Goal: Information Seeking & Learning: Learn about a topic

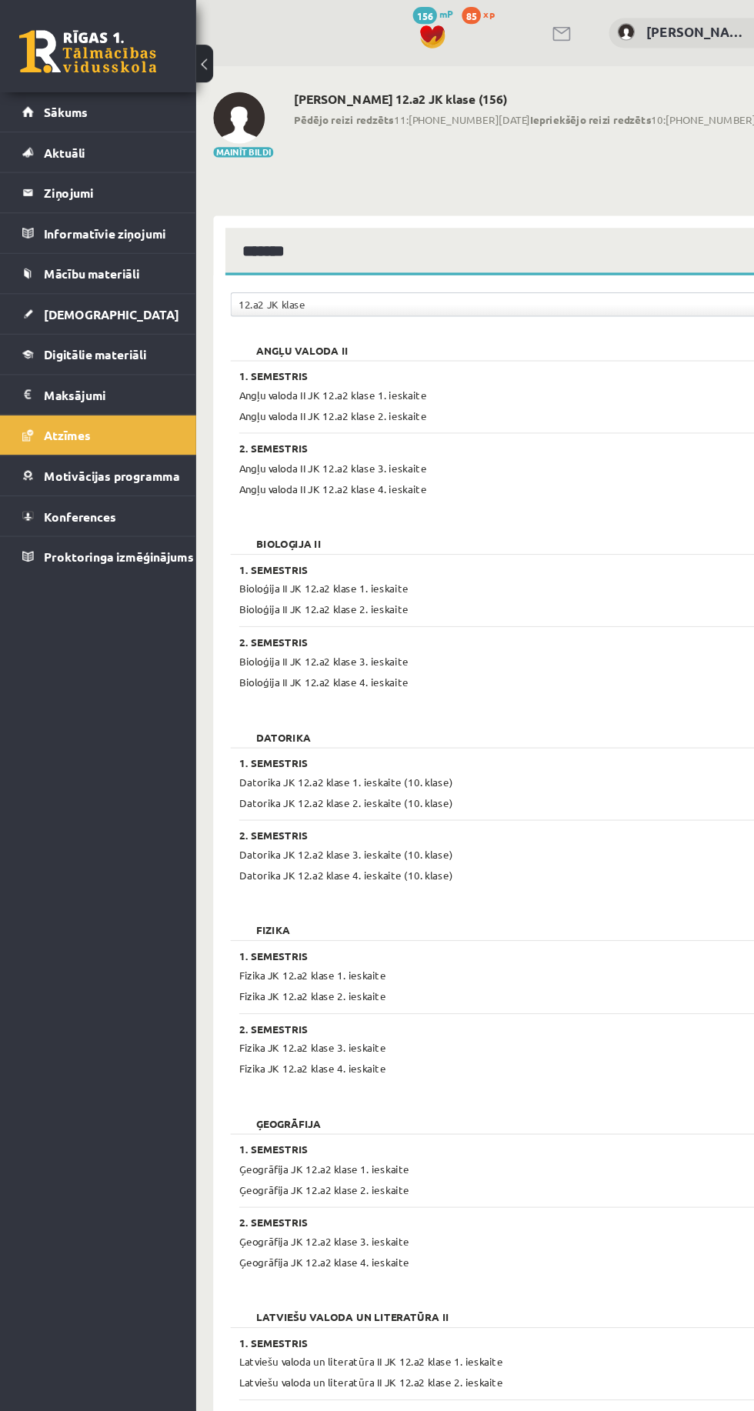
click at [58, 277] on span "[DEMOGRAPHIC_DATA]" at bounding box center [99, 281] width 121 height 14
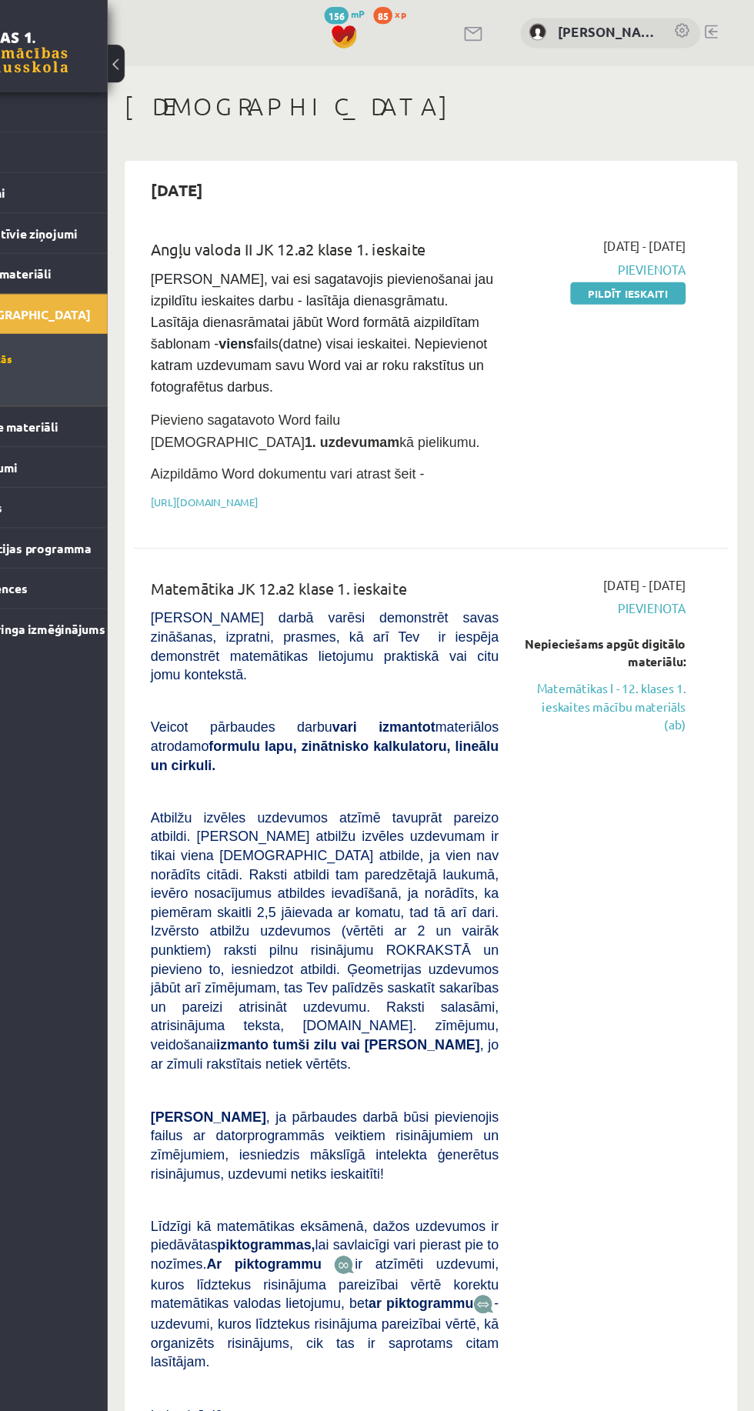
click at [683, 637] on link "Matemātikas I - 12. klases 1. ieskaites mācību materiāls (ab)" at bounding box center [621, 632] width 144 height 48
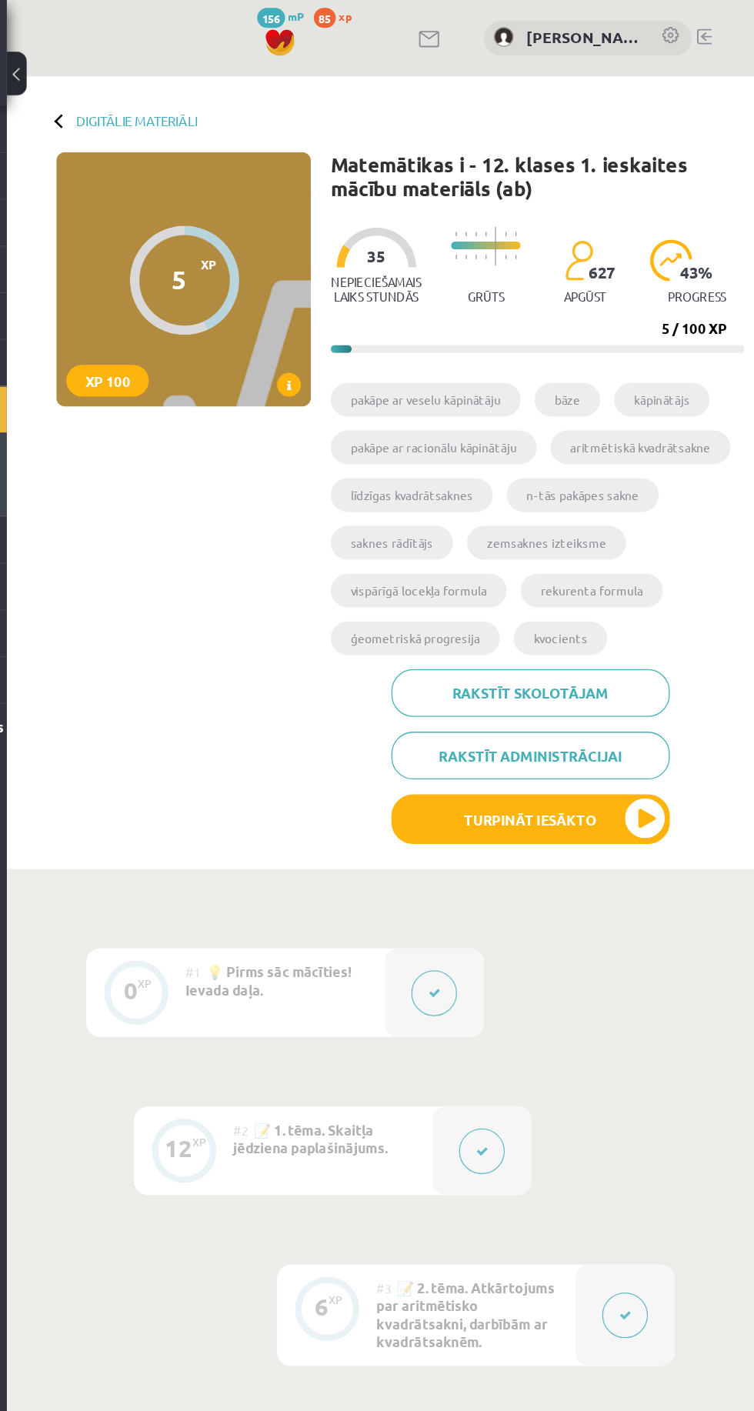
click at [391, 302] on span at bounding box center [394, 297] width 18 height 18
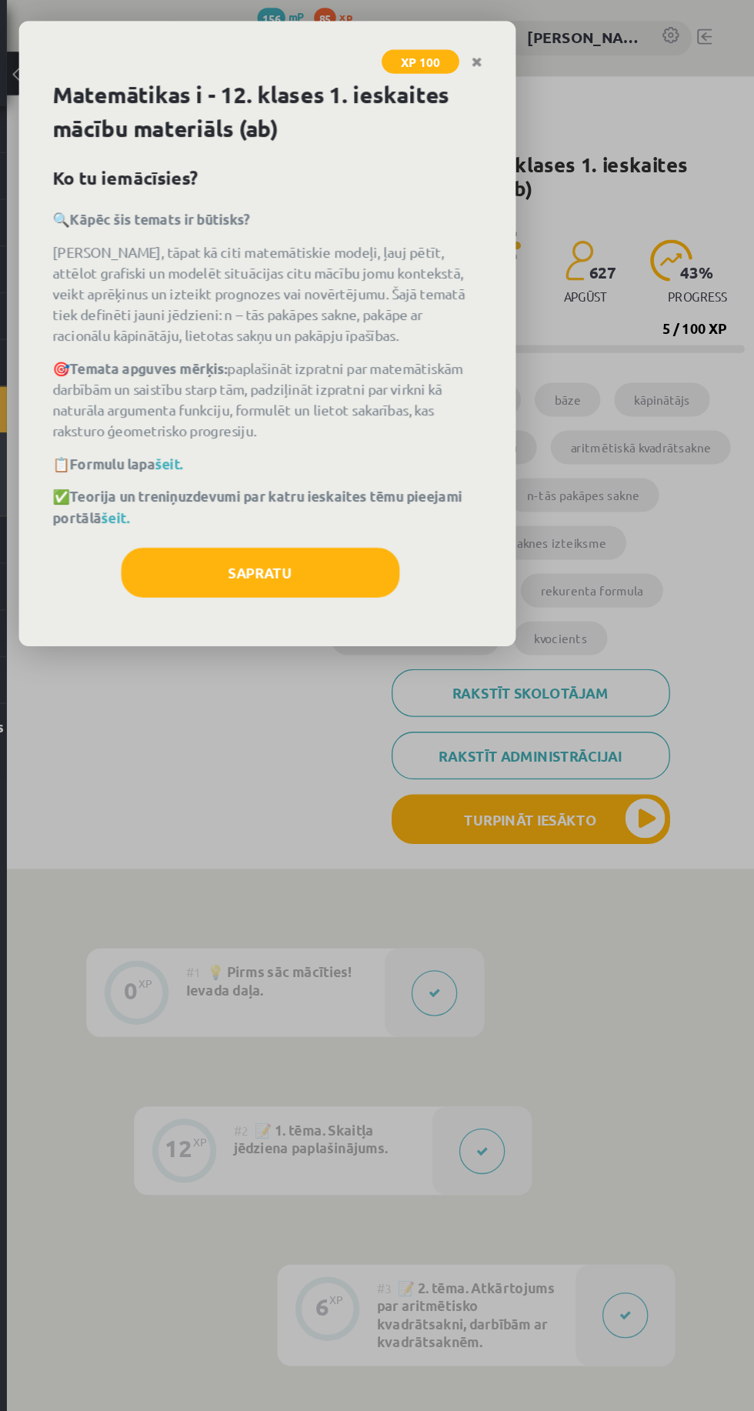
click at [307, 360] on link "šeit." at bounding box center [301, 359] width 22 height 14
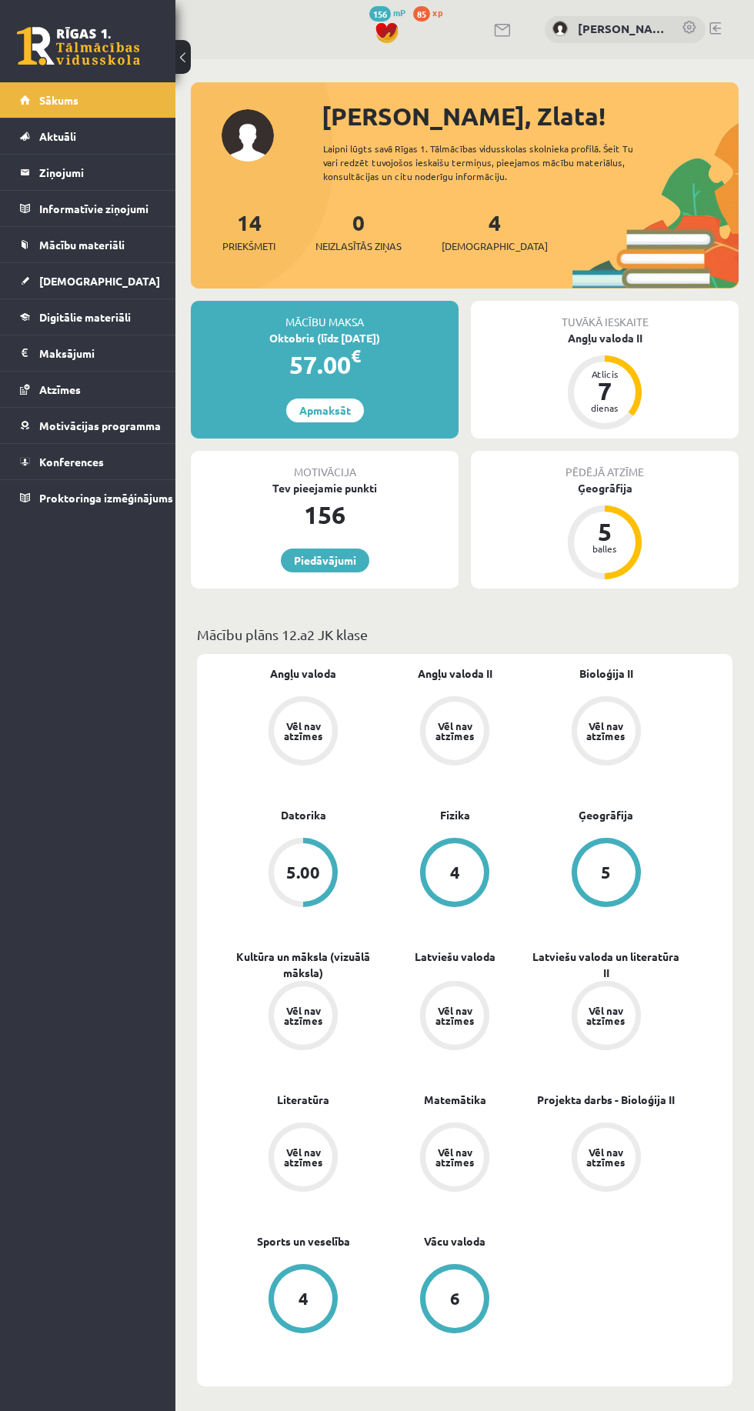
click at [47, 302] on link "Digitālie materiāli" at bounding box center [88, 316] width 136 height 35
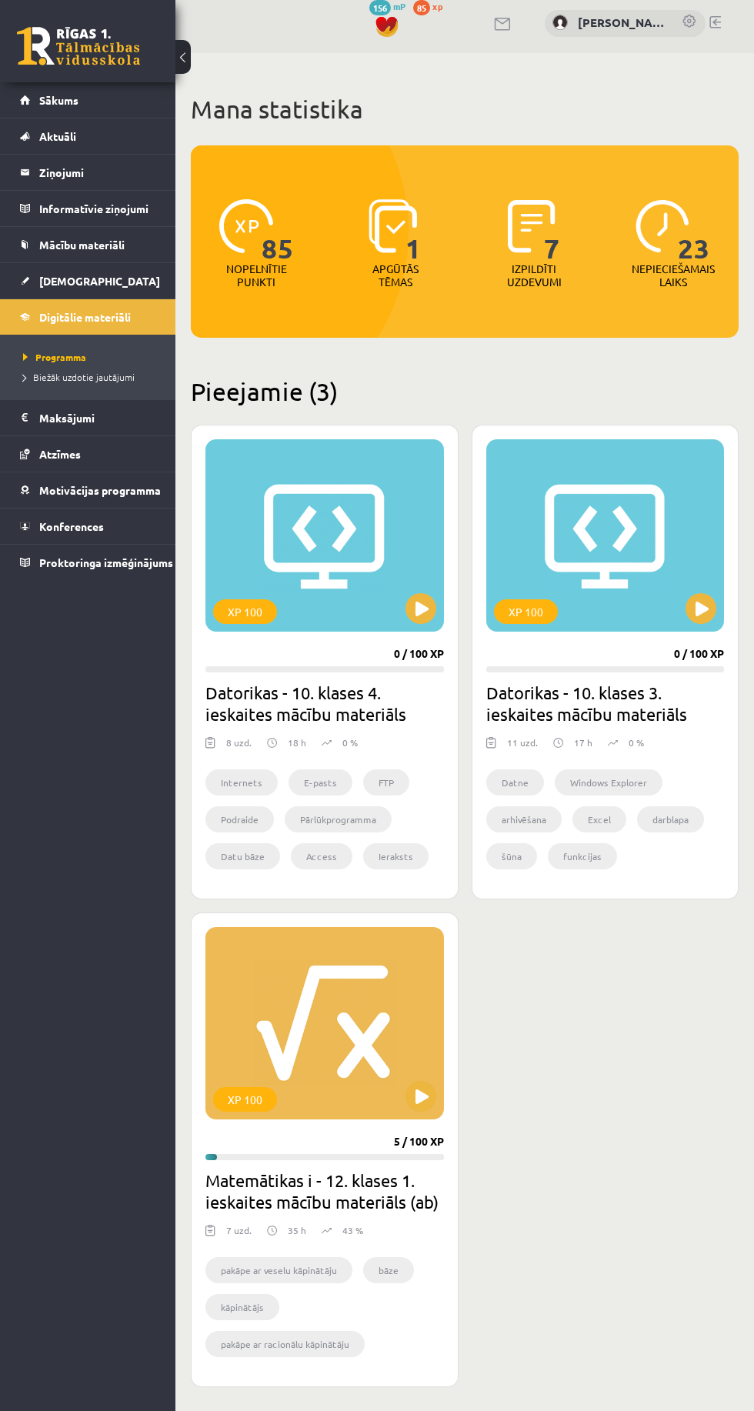
click at [322, 994] on div "XP 100" at bounding box center [324, 1023] width 238 height 192
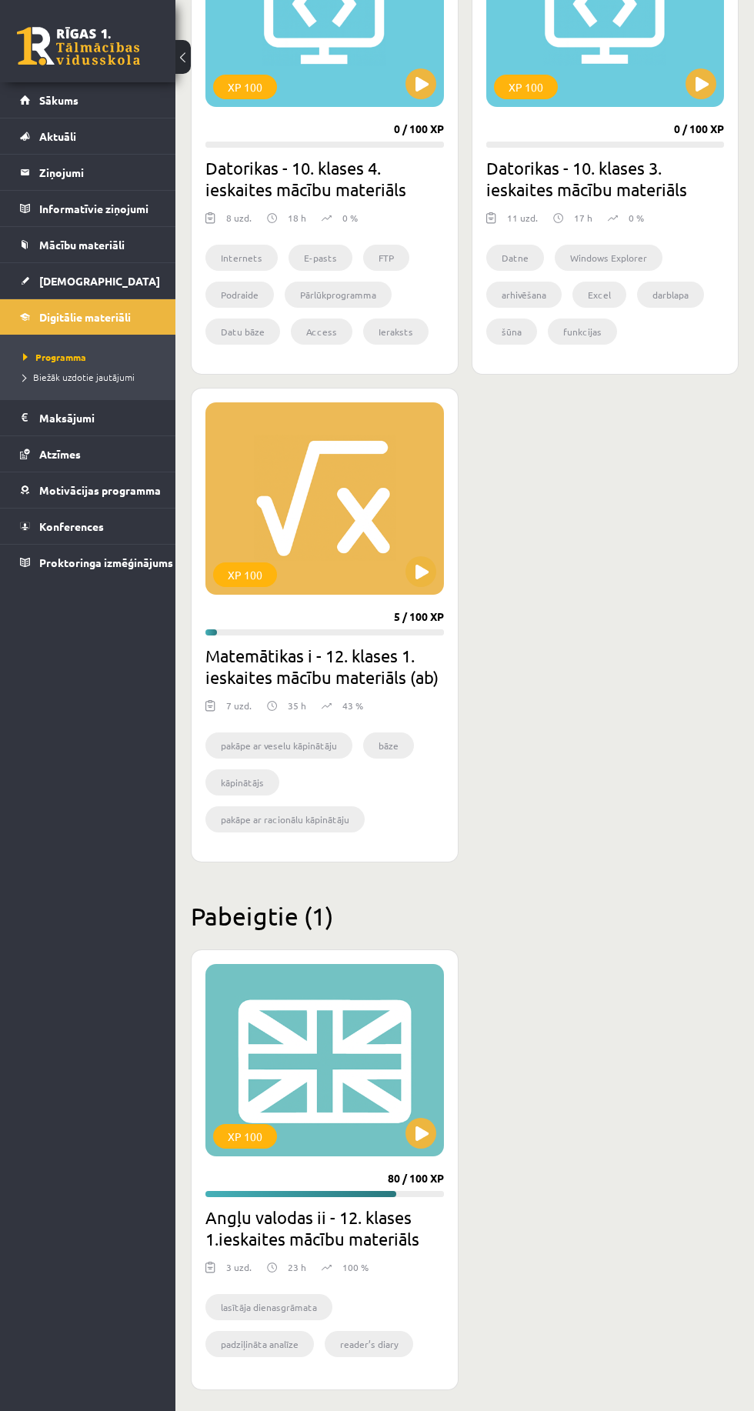
scroll to position [324, 0]
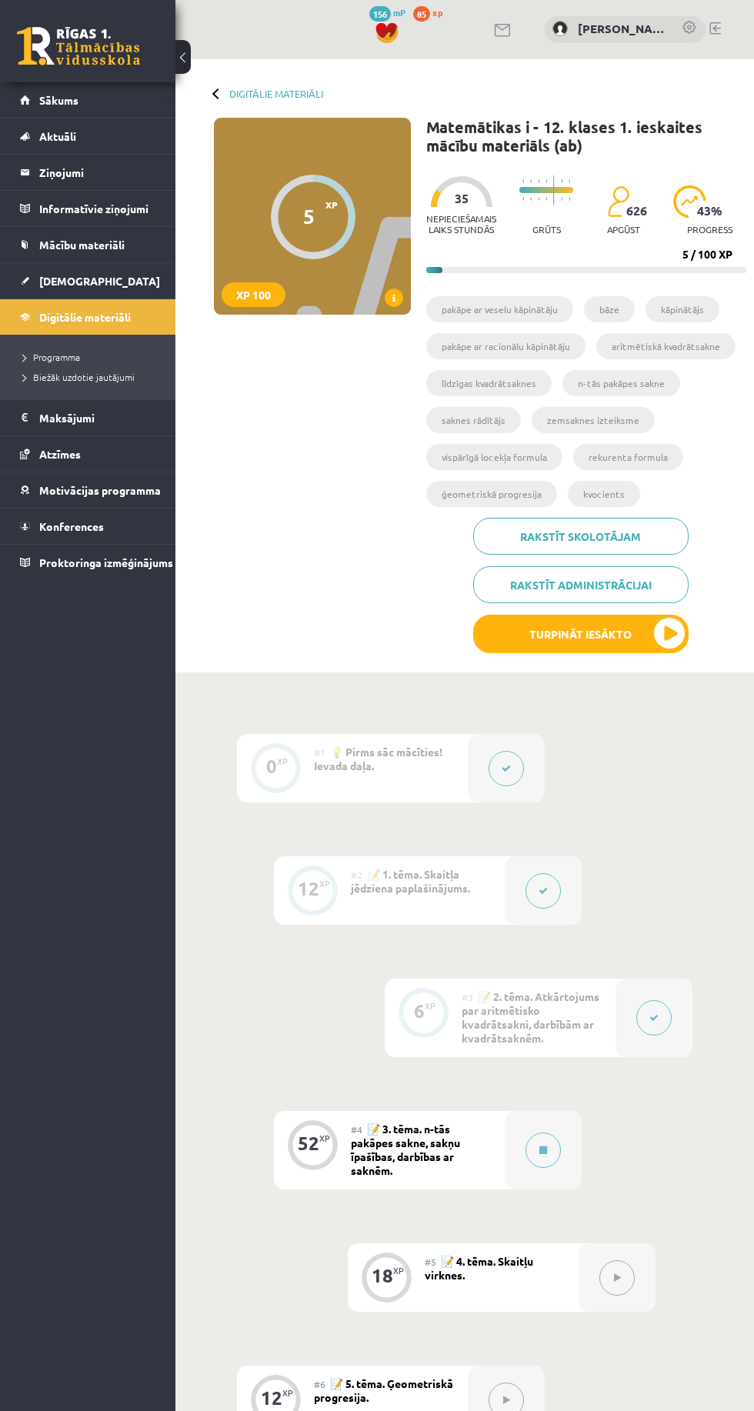
click at [390, 299] on span at bounding box center [394, 297] width 18 height 18
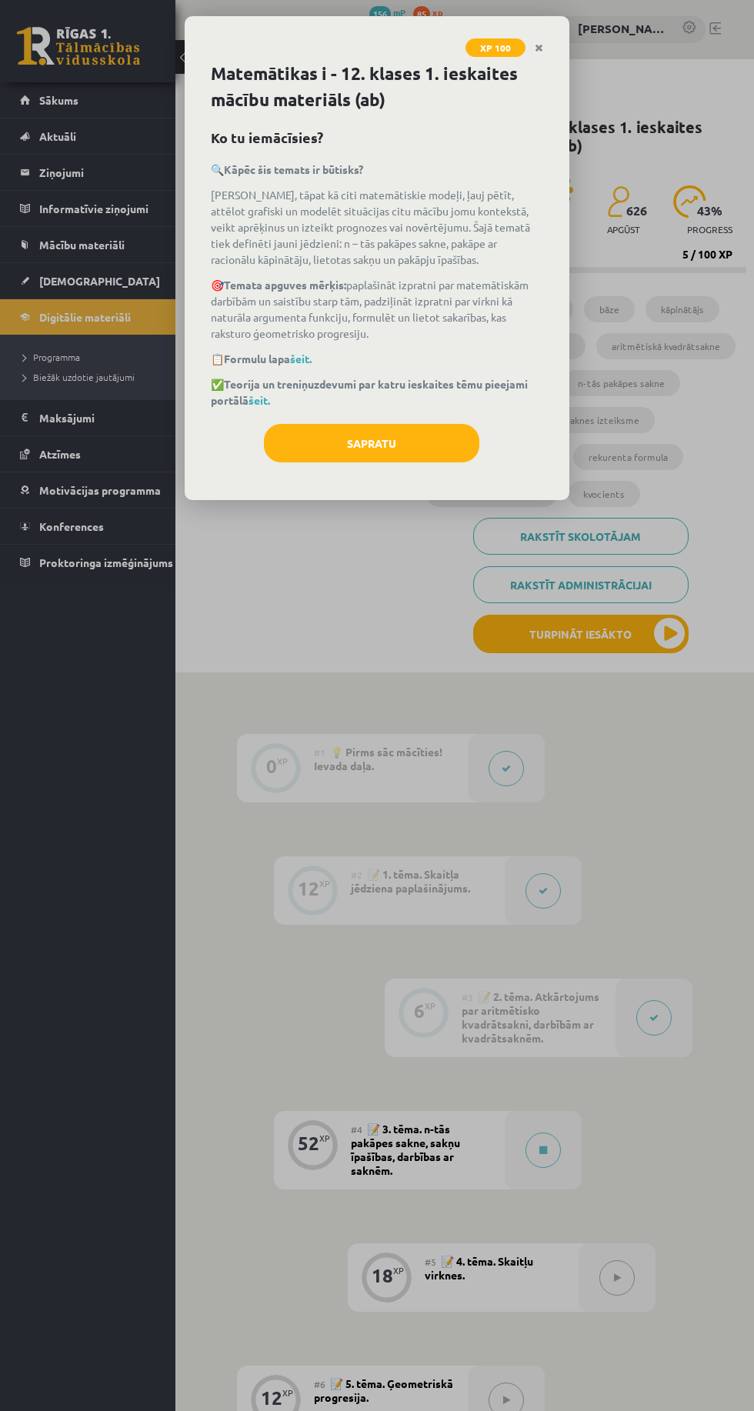
click at [260, 399] on link "šeit." at bounding box center [259, 400] width 22 height 14
click at [299, 352] on link "šeit." at bounding box center [301, 359] width 22 height 14
